Goal: Navigation & Orientation: Find specific page/section

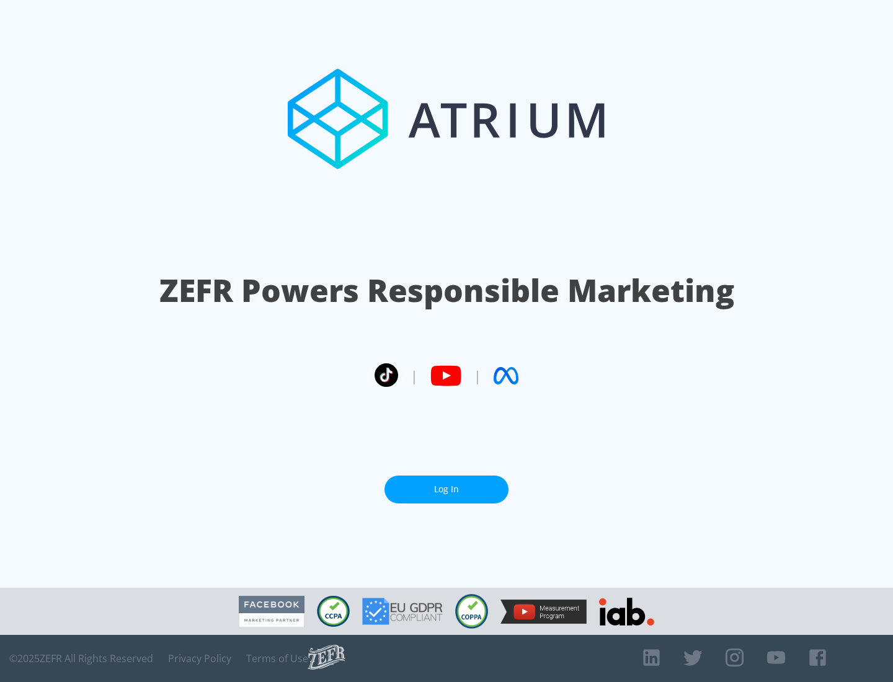
click at [446, 484] on link "Log In" at bounding box center [446, 490] width 124 height 28
